Goal: Task Accomplishment & Management: Manage account settings

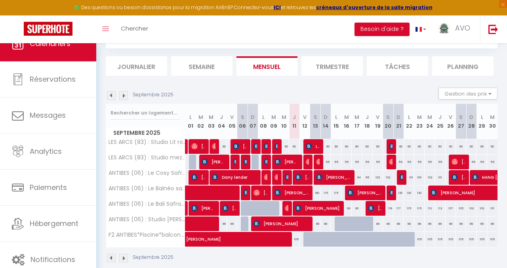
scroll to position [54, 0]
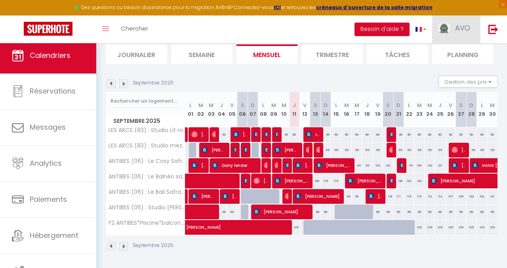
click at [461, 26] on span "AVO" at bounding box center [462, 28] width 15 height 10
click at [446, 53] on link "Paramètres" at bounding box center [448, 54] width 59 height 13
select select "fr"
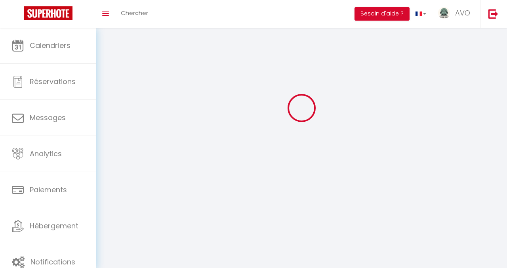
type input "AVO"
type input "CONCIERGERIE"
type input "0609591982"
type input "[STREET_ADDRESS]"
type input "83460"
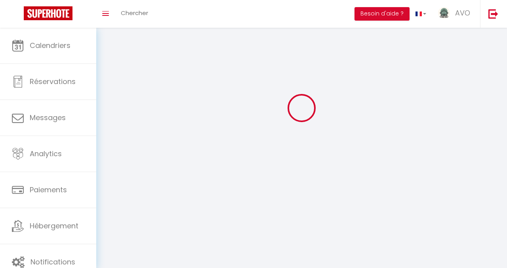
type input "Les Arcs"
select select "28"
type input "rsDbuNlDBmKExd5pdfjjJm6rz"
type input "Z0iAvAgtDojdVMg8YxdX2qr00"
type input "[URL][DOMAIN_NAME]"
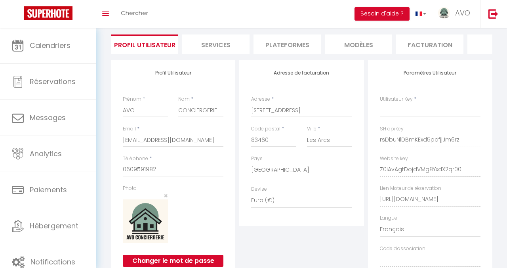
type input "rsDbuNlDBmKExd5pdfjjJm6rz"
type input "Z0iAvAgtDojdVMg8YxdX2qr00"
type input "[URL][DOMAIN_NAME]"
select select "fr"
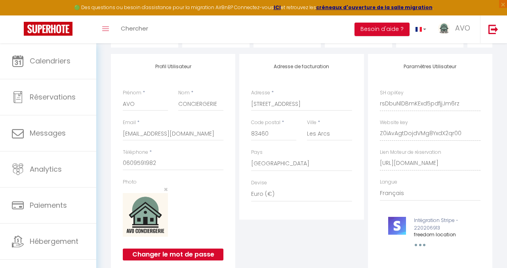
scroll to position [64, 0]
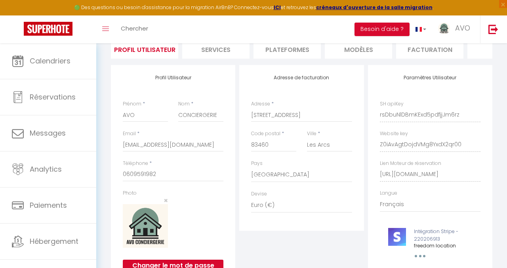
click at [290, 50] on li "Plateformes" at bounding box center [287, 48] width 67 height 19
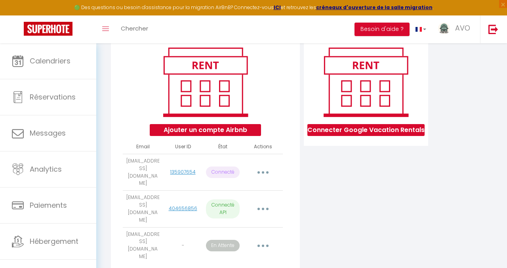
scroll to position [96, 0]
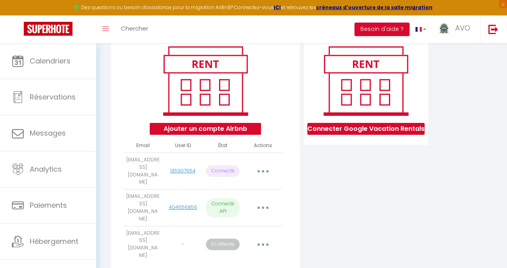
click at [260, 237] on button "button" at bounding box center [263, 244] width 21 height 15
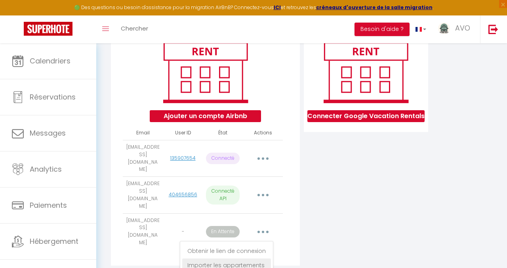
scroll to position [115, 0]
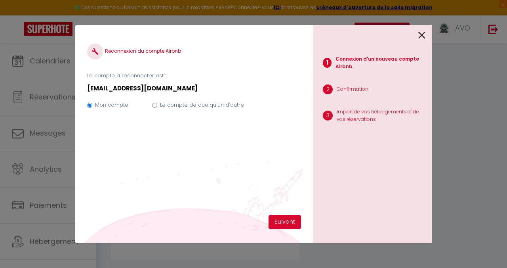
scroll to position [96, 0]
click at [155, 105] on input "Le compte de quelqu'un d'autre" at bounding box center [154, 105] width 5 height 5
radio input "true"
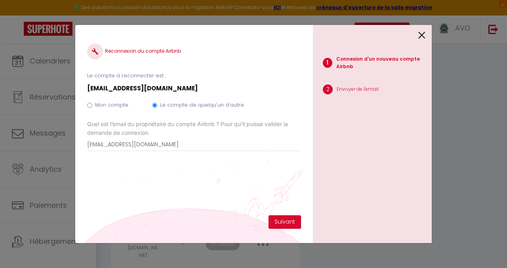
click at [91, 104] on input "Mon compte" at bounding box center [89, 105] width 5 height 5
radio input "true"
radio input "false"
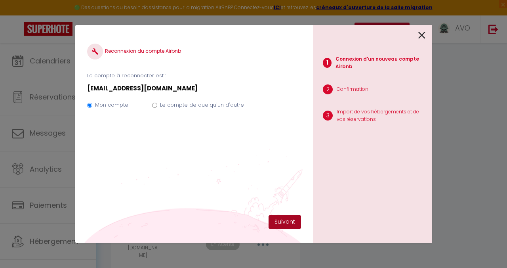
click at [275, 216] on button "Suivant" at bounding box center [285, 221] width 33 height 13
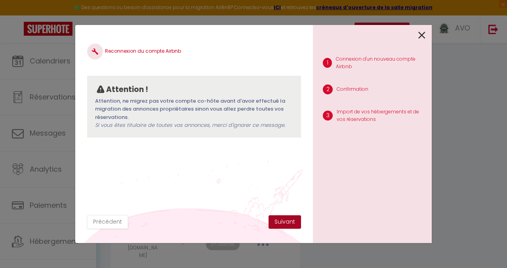
click at [275, 216] on button "Suivant" at bounding box center [285, 221] width 33 height 13
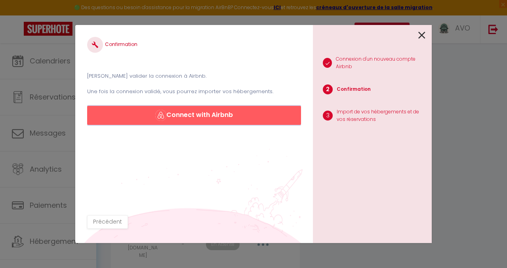
click at [189, 112] on button "Connect with Airbnb" at bounding box center [194, 115] width 214 height 19
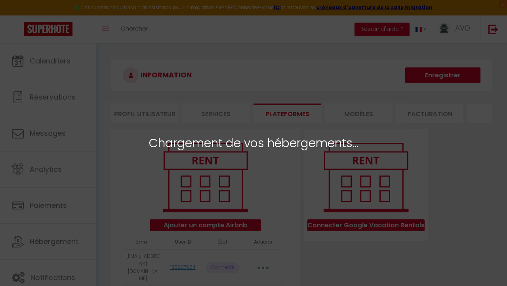
select select
select select "69949"
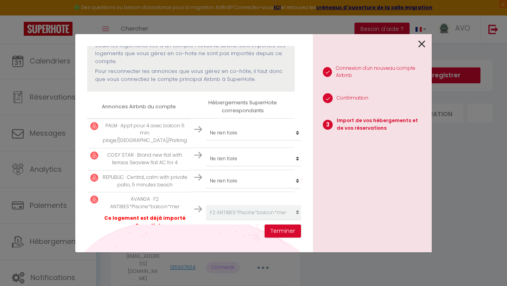
scroll to position [97, 0]
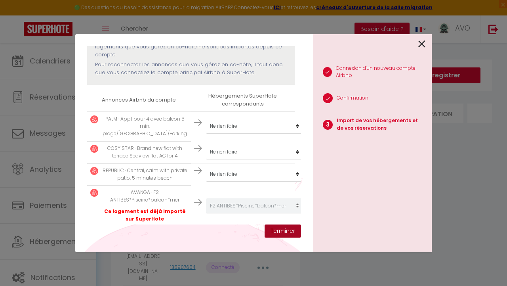
click at [275, 230] on button "Terminer" at bounding box center [283, 230] width 36 height 13
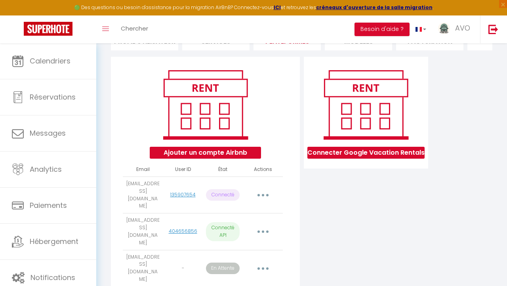
scroll to position [78, 0]
